Goal: Task Accomplishment & Management: Use online tool/utility

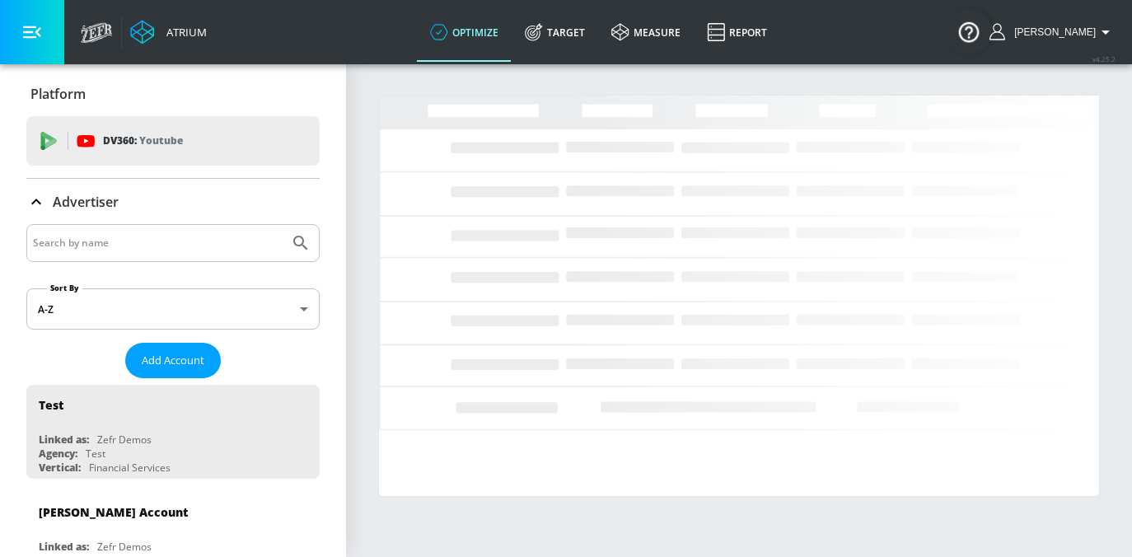
click at [196, 248] on input "Search by name" at bounding box center [158, 242] width 250 height 21
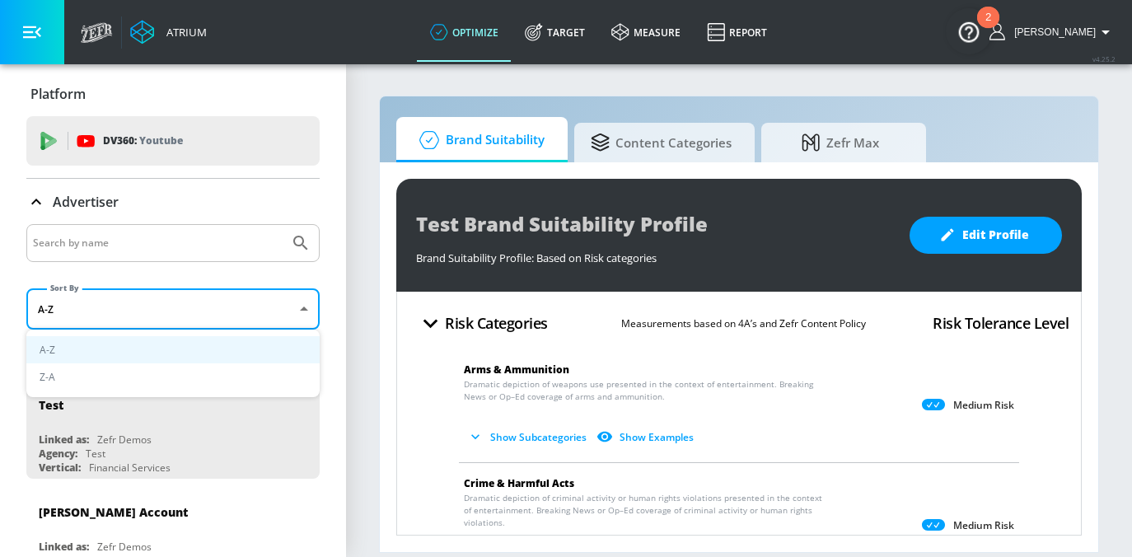
click at [145, 307] on body "Atrium optimize Target measure Report optimize Target measure Report v 4.25.2 B…" at bounding box center [566, 278] width 1132 height 557
click at [135, 236] on div at bounding box center [566, 278] width 1132 height 557
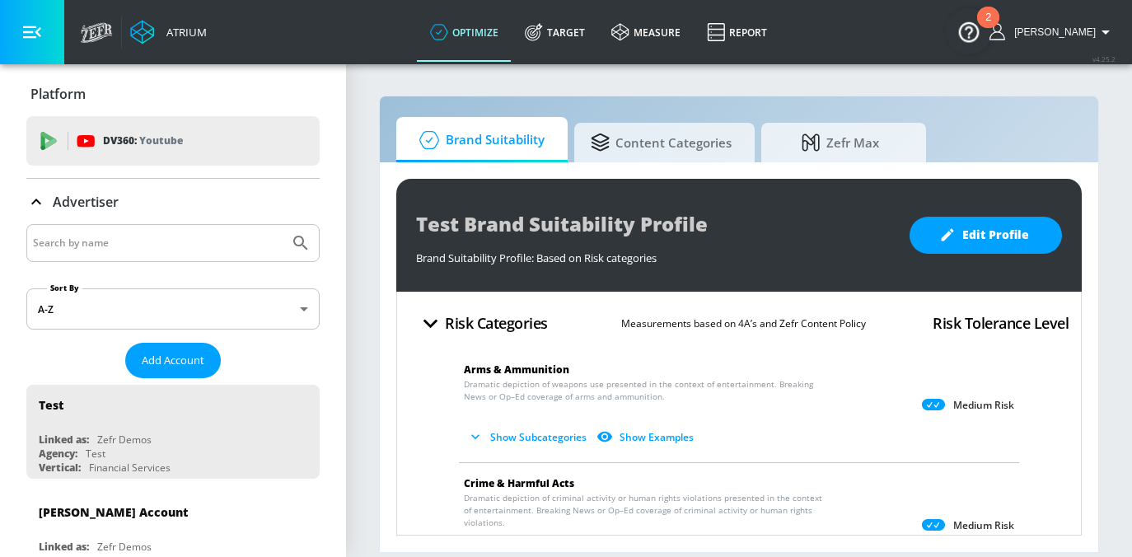
click at [203, 234] on input "Search by name" at bounding box center [158, 242] width 250 height 21
paste input "Guardant"
type input "Guardant"
click at [283, 225] on button "Submit Search" at bounding box center [301, 243] width 36 height 36
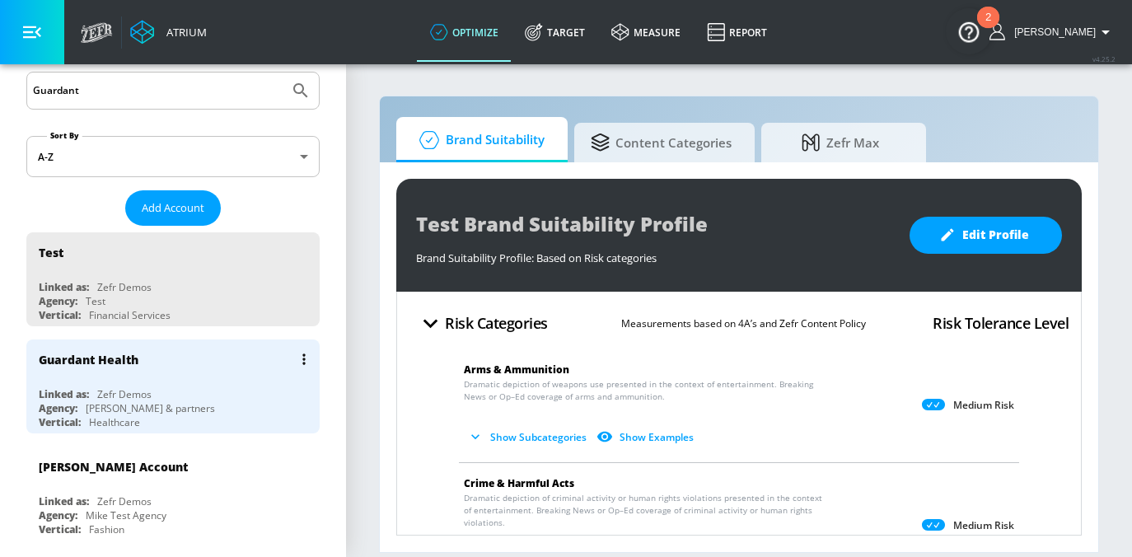
scroll to position [153, 0]
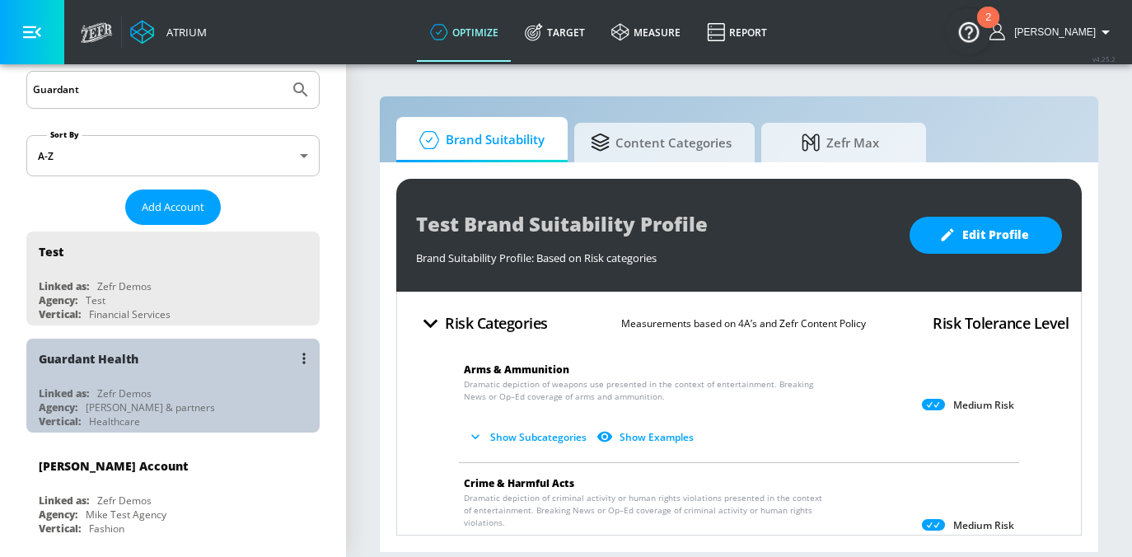
click at [105, 374] on div "Guardant Health" at bounding box center [177, 359] width 277 height 40
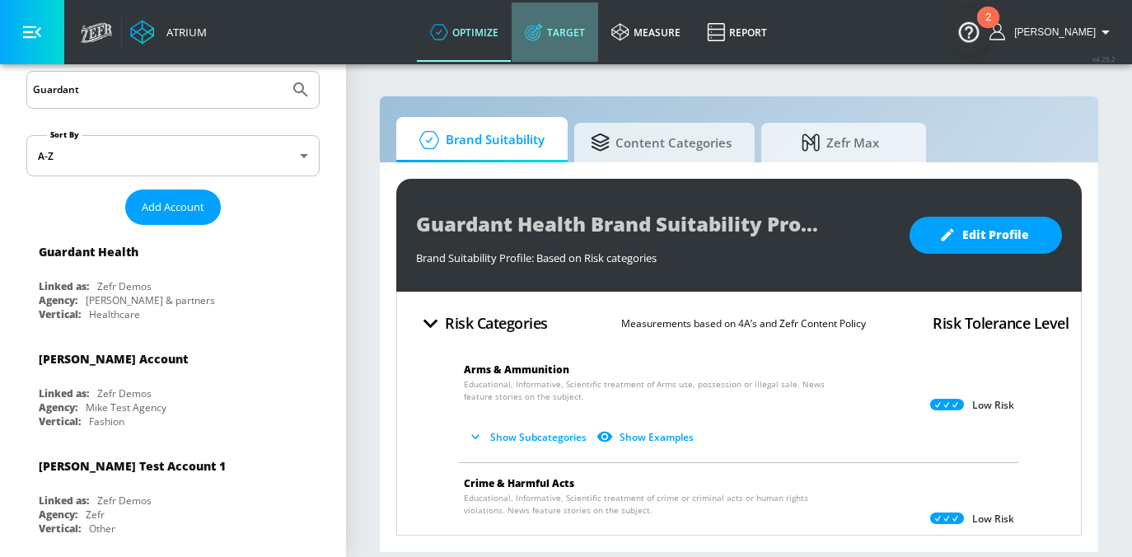
click at [575, 40] on link "Target" at bounding box center [555, 31] width 87 height 59
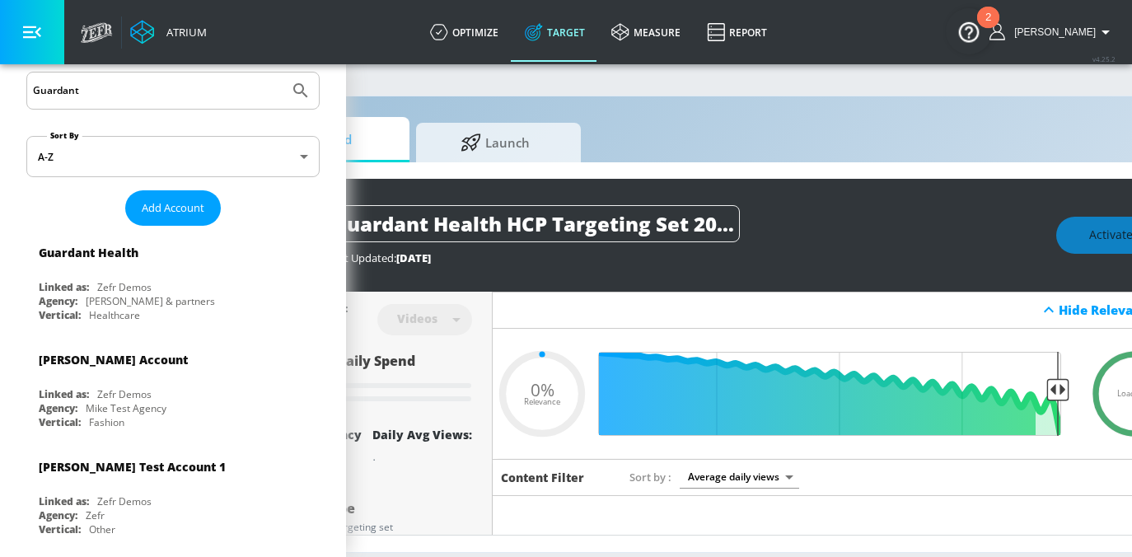
type input "0.6"
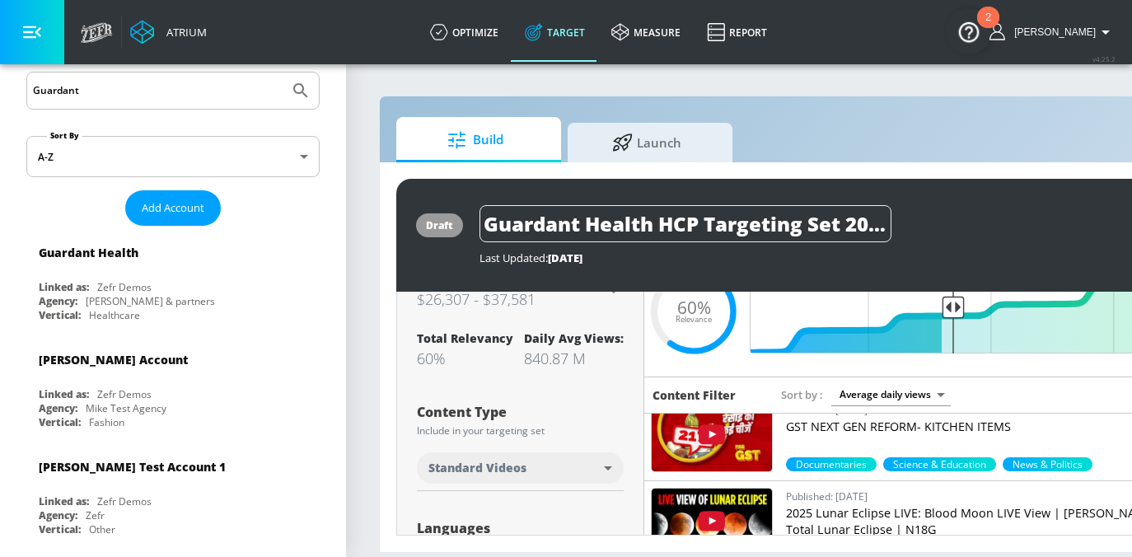
scroll to position [75, 0]
